Goal: Information Seeking & Learning: Learn about a topic

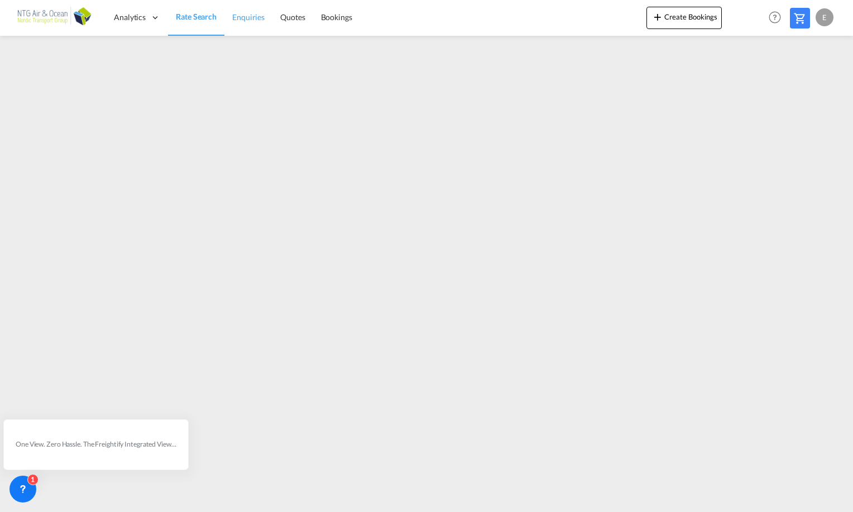
click at [237, 16] on span "Enquiries" at bounding box center [248, 16] width 32 height 9
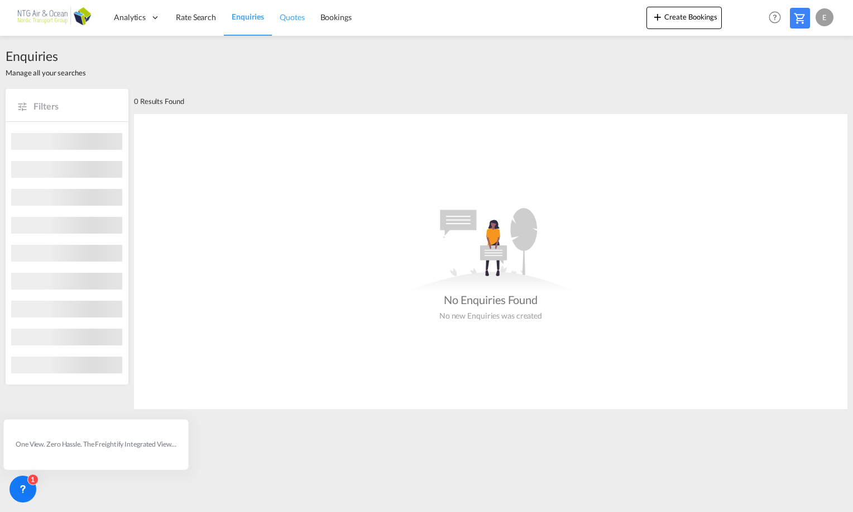
click at [290, 16] on span "Quotes" at bounding box center [292, 16] width 25 height 9
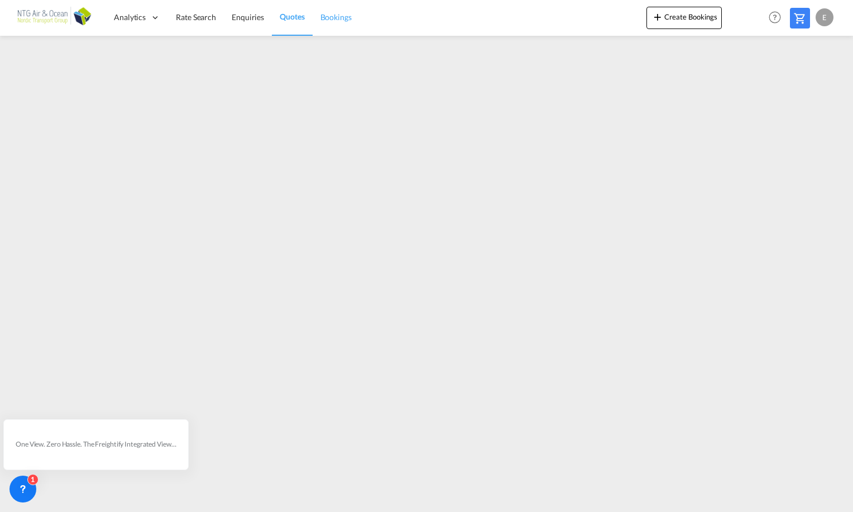
click at [329, 17] on span "Bookings" at bounding box center [336, 16] width 31 height 9
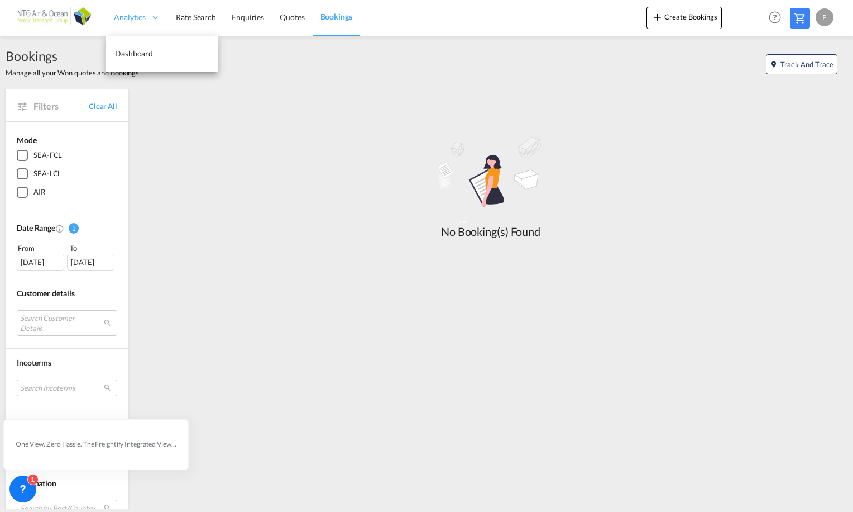
click at [135, 15] on span "Analytics" at bounding box center [130, 17] width 32 height 11
click at [140, 52] on span "Dashboard" at bounding box center [134, 53] width 38 height 9
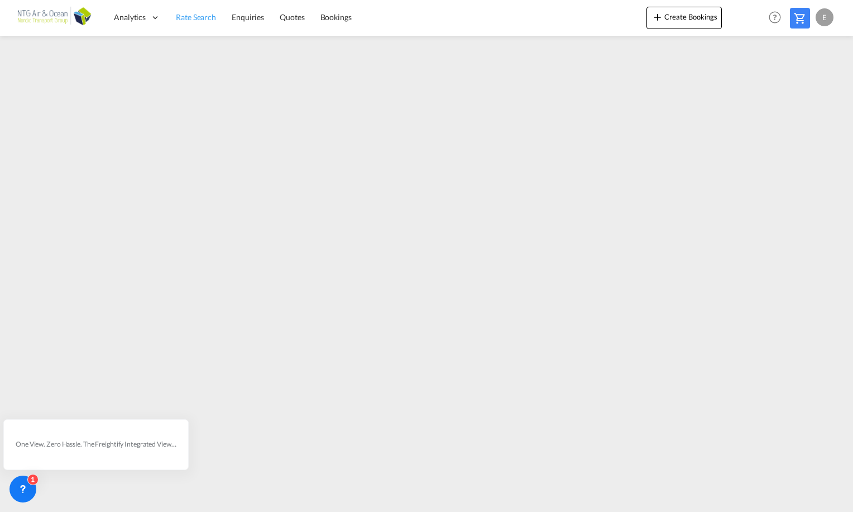
click at [213, 13] on span "Rate Search" at bounding box center [196, 16] width 40 height 9
click at [139, 49] on span "Dashboard" at bounding box center [134, 53] width 38 height 9
